Goal: Transaction & Acquisition: Book appointment/travel/reservation

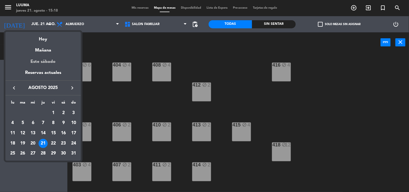
click at [43, 61] on div "Este sábado" at bounding box center [42, 61] width 75 height 15
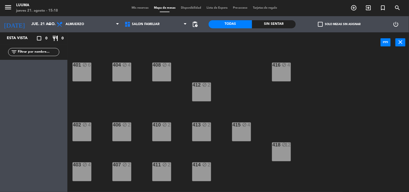
type input "sáb. 23 ago."
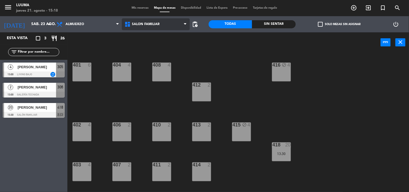
click at [148, 26] on span "Salón Familiar" at bounding box center [146, 24] width 28 height 4
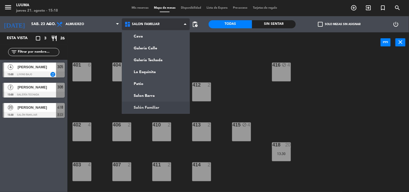
click at [156, 108] on ng-component "menu Luuma jueves 21. agosto - 15:18 Mis reservas Mapa de mesas Disponibilidad …" at bounding box center [204, 96] width 409 height 192
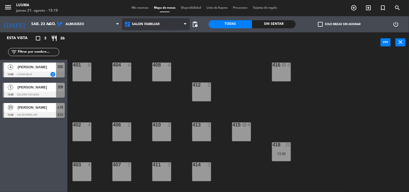
click at [158, 20] on span "Salón Familiar" at bounding box center [156, 24] width 68 height 12
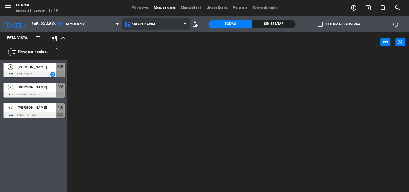
click at [158, 92] on ng-component "menu Luuma jueves 21. agosto - 15:18 Mis reservas Mapa de mesas Disponibilidad …" at bounding box center [204, 96] width 409 height 192
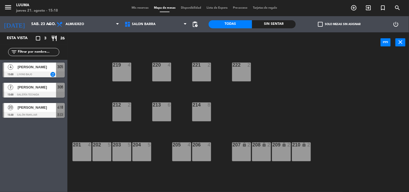
click at [200, 110] on div "214 8" at bounding box center [201, 111] width 19 height 19
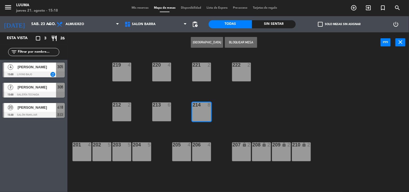
click at [209, 41] on button "[GEOGRAPHIC_DATA]" at bounding box center [207, 42] width 32 height 11
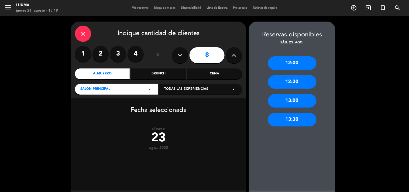
click at [288, 119] on div "13:30" at bounding box center [292, 119] width 49 height 13
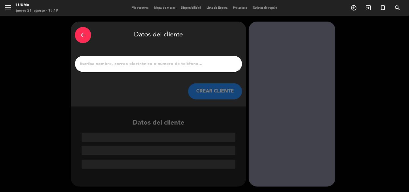
paste input "[PERSON_NAME]"
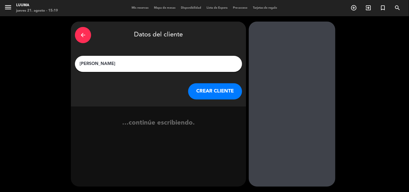
type input "[PERSON_NAME]"
click at [212, 89] on button "CREAR CLIENTE" at bounding box center [215, 91] width 54 height 16
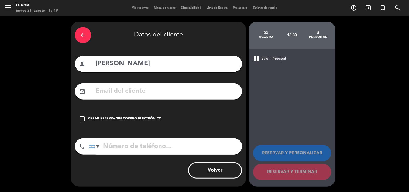
click at [106, 119] on div "Crear reserva sin correo electrónico" at bounding box center [124, 118] width 73 height 5
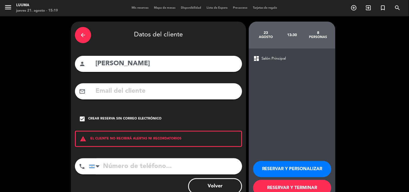
click at [300, 184] on button "RESERVAR Y TERMINAR" at bounding box center [292, 188] width 78 height 16
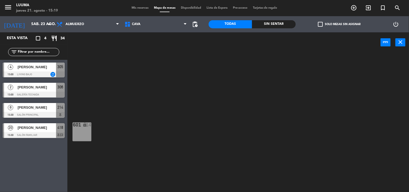
click at [144, 6] on div "Mis reservas Mapa de mesas Disponibilidad Lista de Espera Pre-acceso Tarjetas d…" at bounding box center [204, 8] width 151 height 5
click at [141, 8] on span "Mis reservas" at bounding box center [140, 7] width 22 height 3
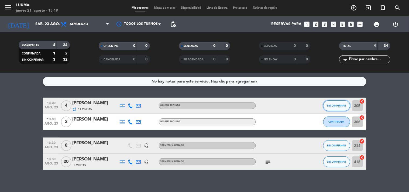
click at [335, 106] on span "SIN CONFIRMAR" at bounding box center [336, 105] width 19 height 3
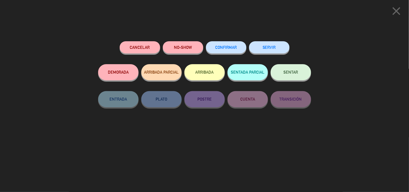
click at [231, 44] on button "CONFIRMAR" at bounding box center [226, 47] width 40 height 12
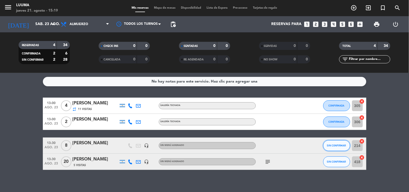
click at [339, 149] on button "SIN CONFIRMAR" at bounding box center [336, 145] width 27 height 11
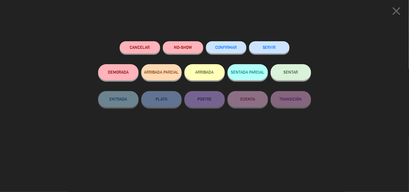
click at [227, 44] on button "CONFIRMAR" at bounding box center [226, 47] width 40 height 12
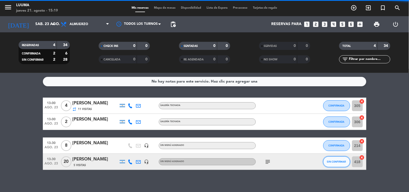
click at [328, 161] on span "SIN CONFIRMAR" at bounding box center [336, 161] width 19 height 3
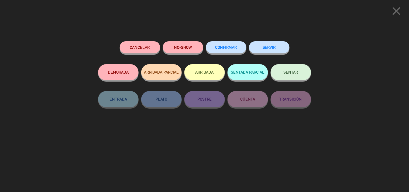
click at [214, 44] on button "CONFIRMAR" at bounding box center [226, 47] width 40 height 12
